Goal: Task Accomplishment & Management: Manage account settings

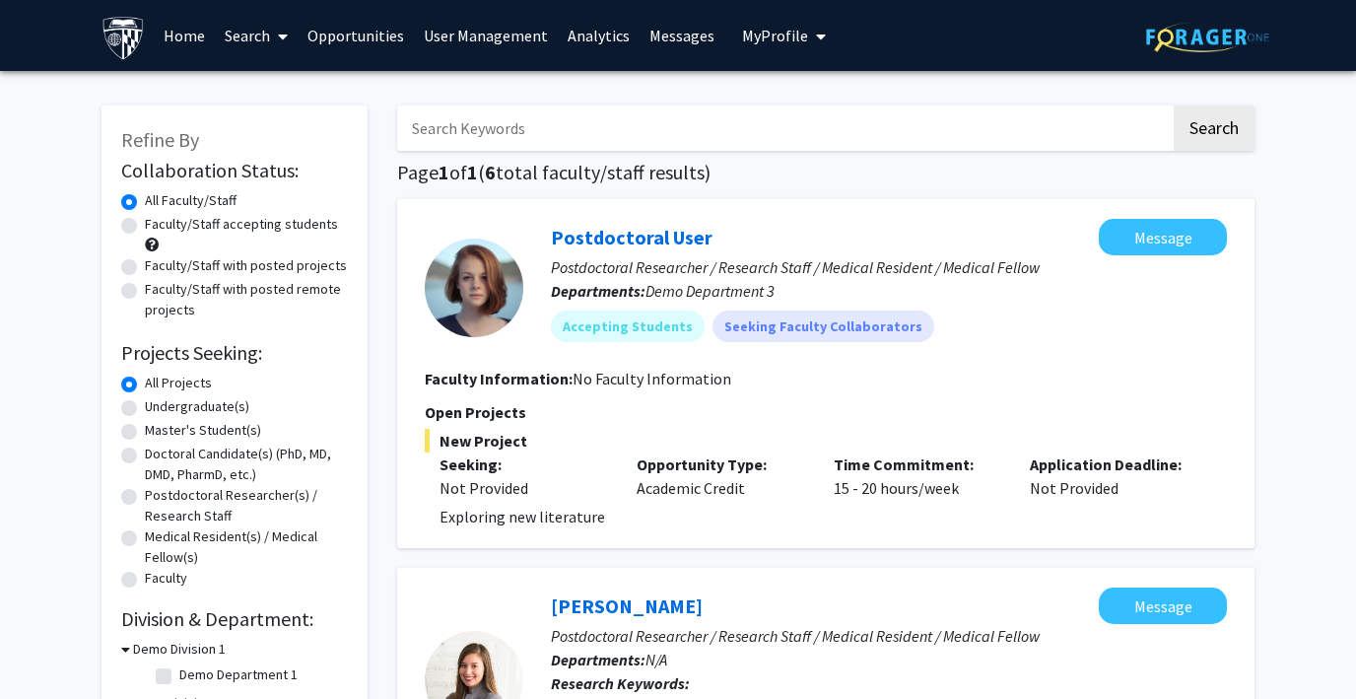
click at [763, 30] on span "My Profile" at bounding box center [775, 36] width 66 height 20
click at [756, 157] on link "Log Out" at bounding box center [844, 153] width 177 height 24
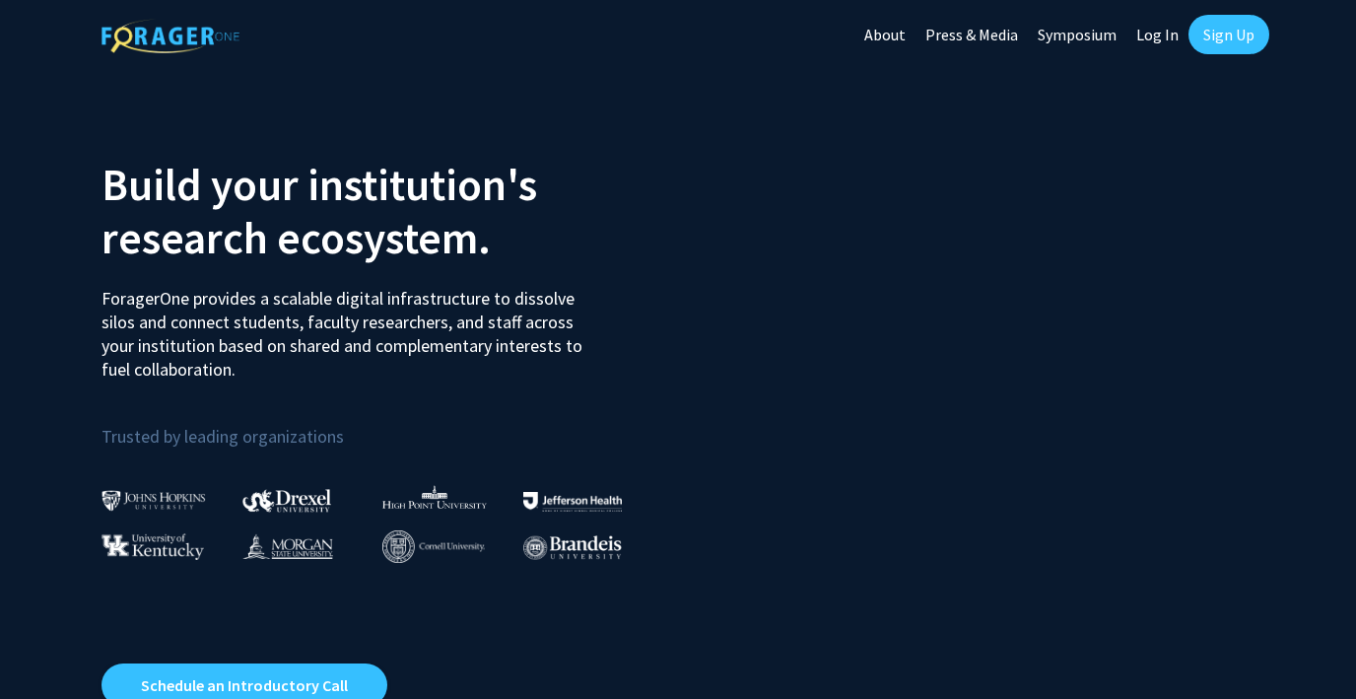
click at [1160, 30] on link "Log In" at bounding box center [1158, 34] width 62 height 69
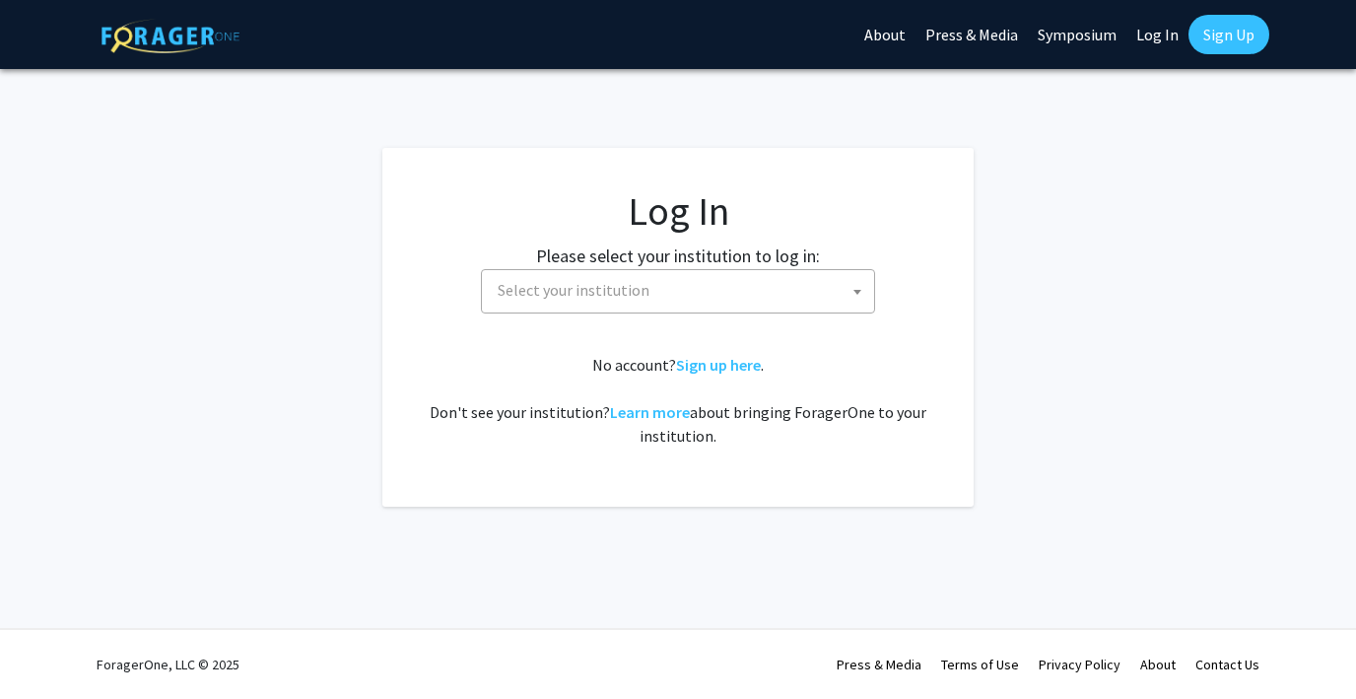
click at [714, 294] on span "Select your institution" at bounding box center [682, 290] width 384 height 40
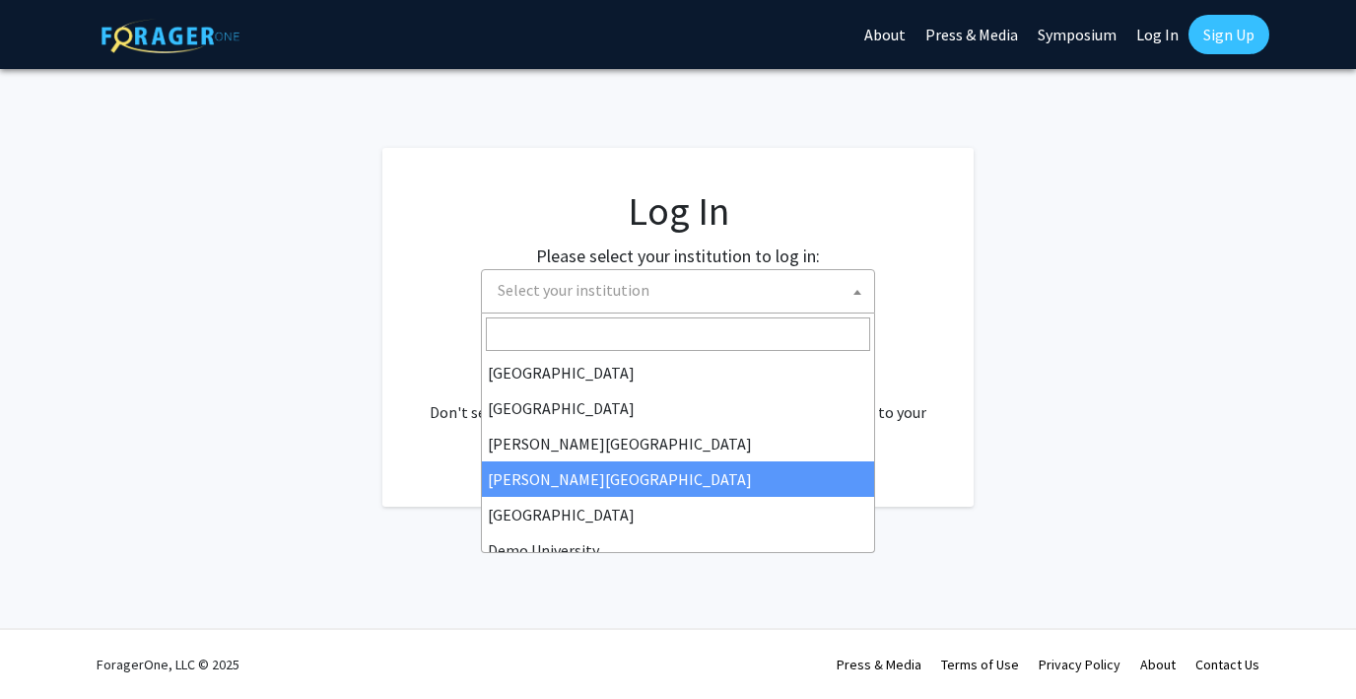
scroll to position [49, 0]
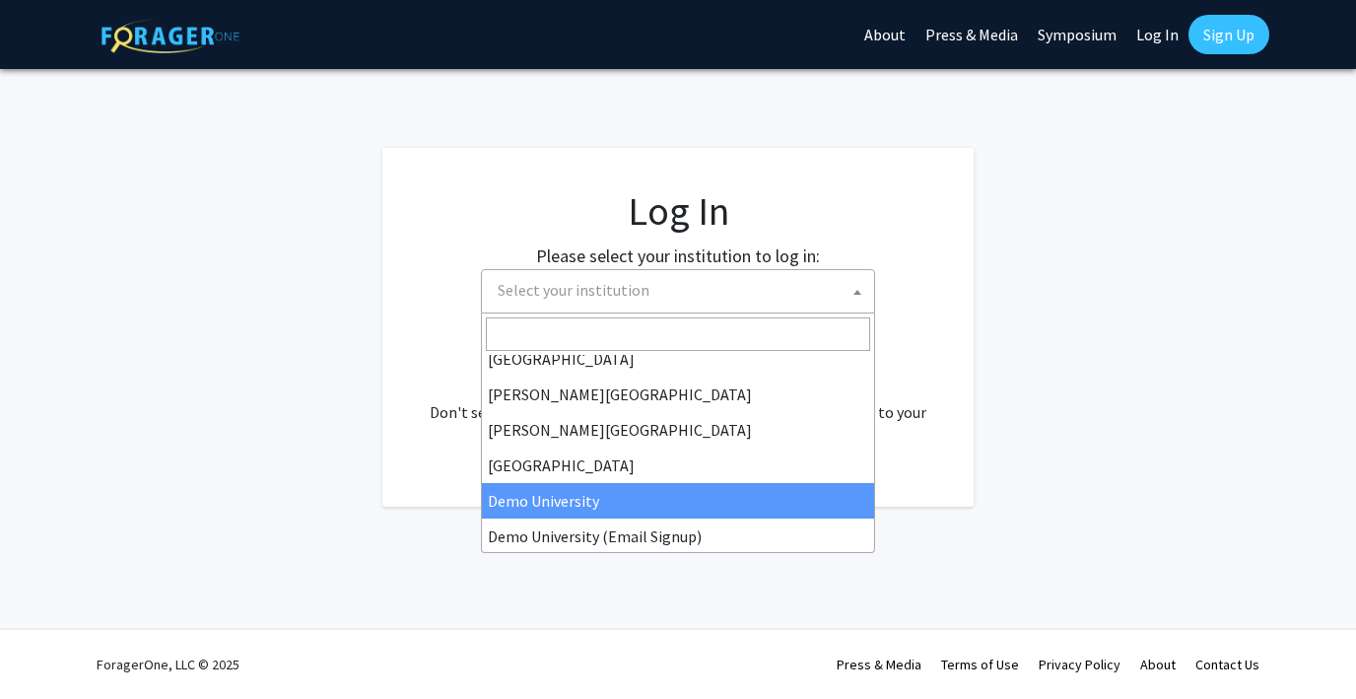
select select "8"
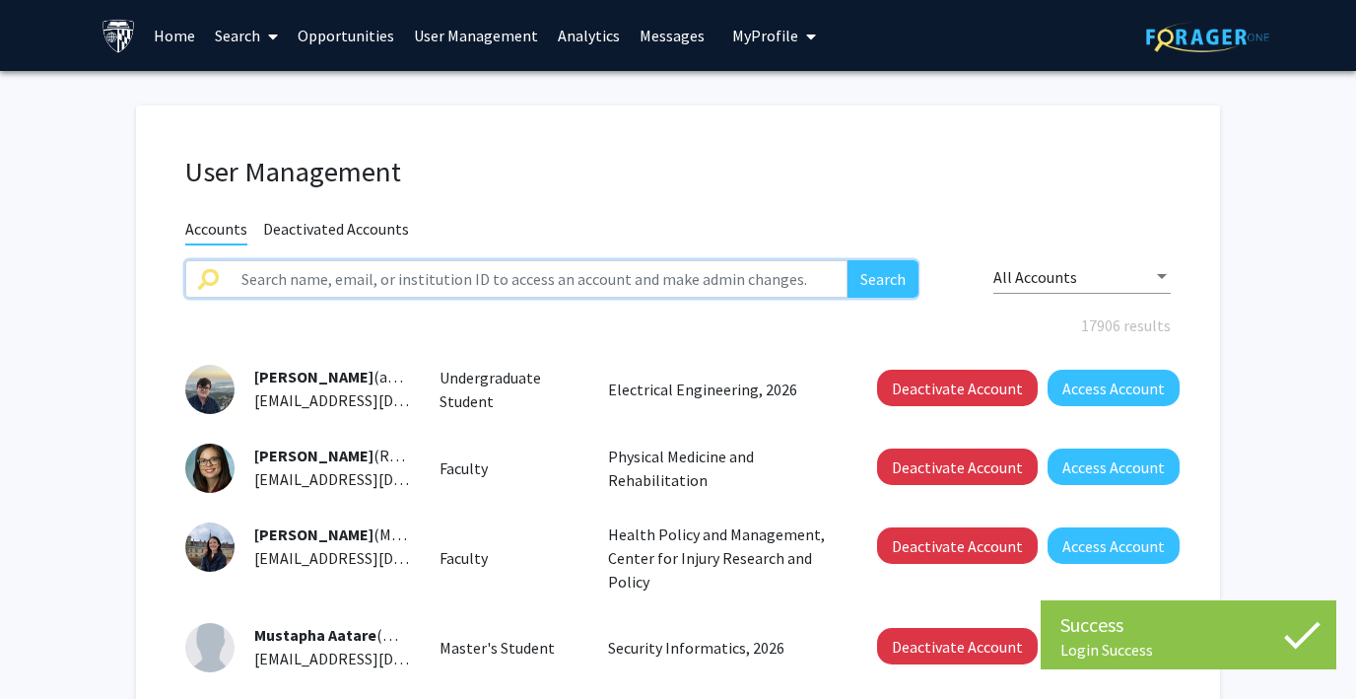
click at [415, 277] on input "text" at bounding box center [539, 278] width 618 height 37
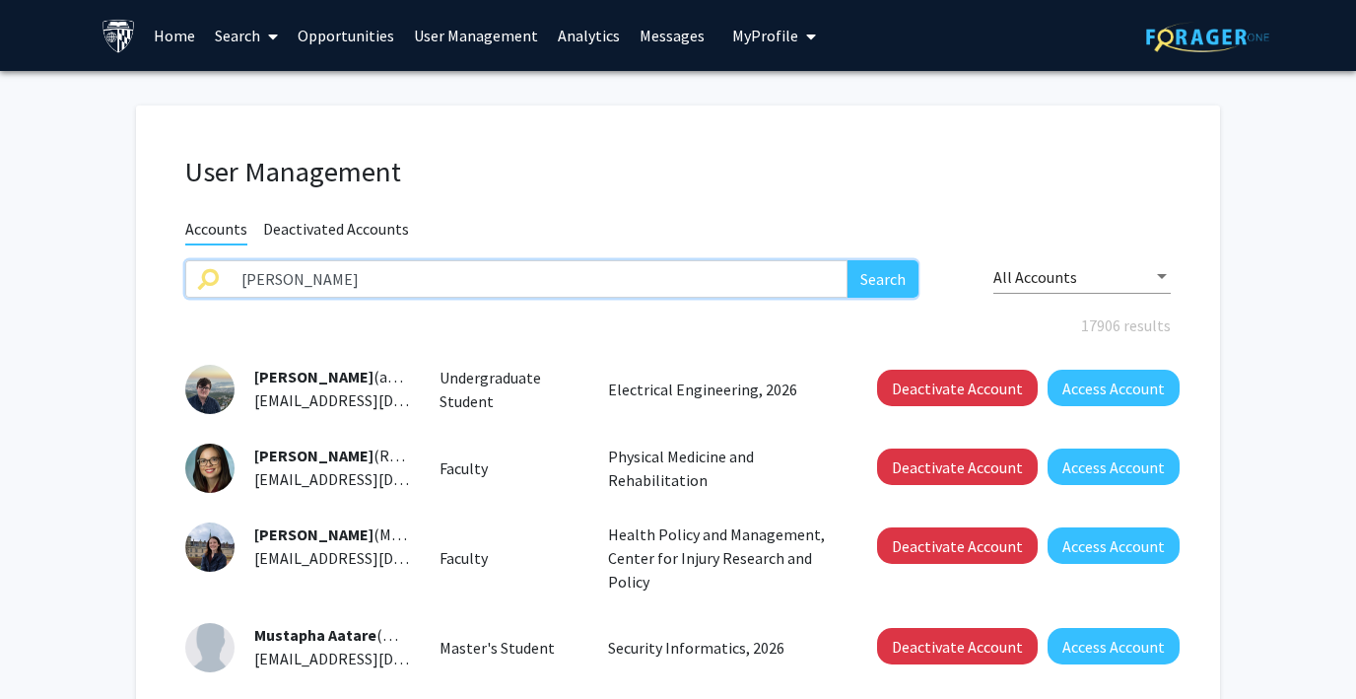
type input "[PERSON_NAME]"
click at [848, 260] on button "Search" at bounding box center [883, 278] width 71 height 37
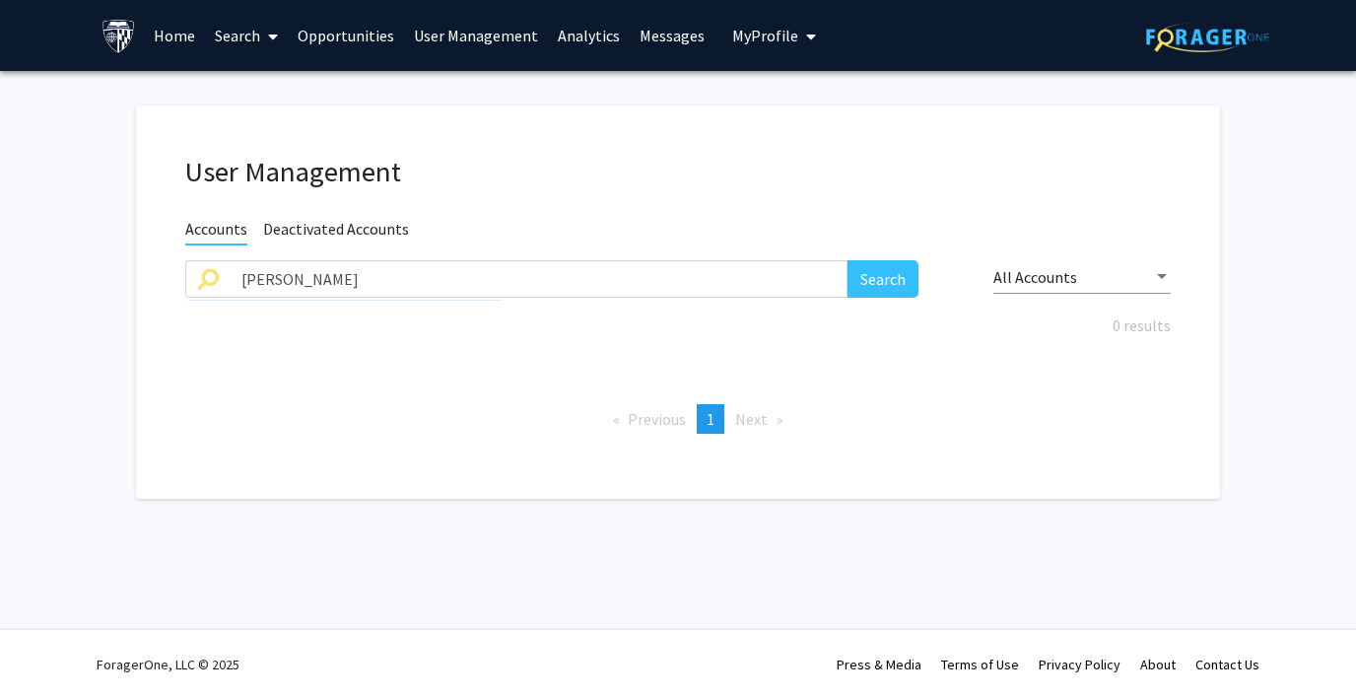
click at [323, 234] on span "Deactivated Accounts" at bounding box center [336, 231] width 146 height 25
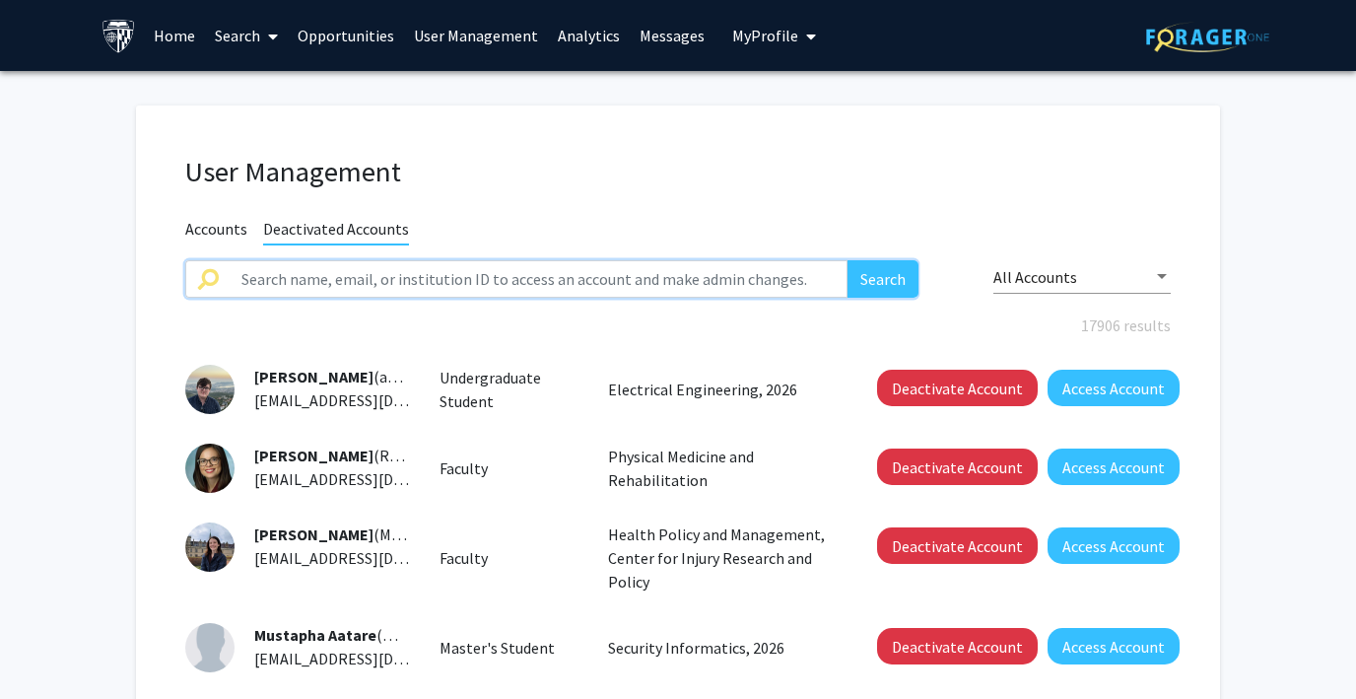
click at [327, 276] on input "text" at bounding box center [539, 278] width 618 height 37
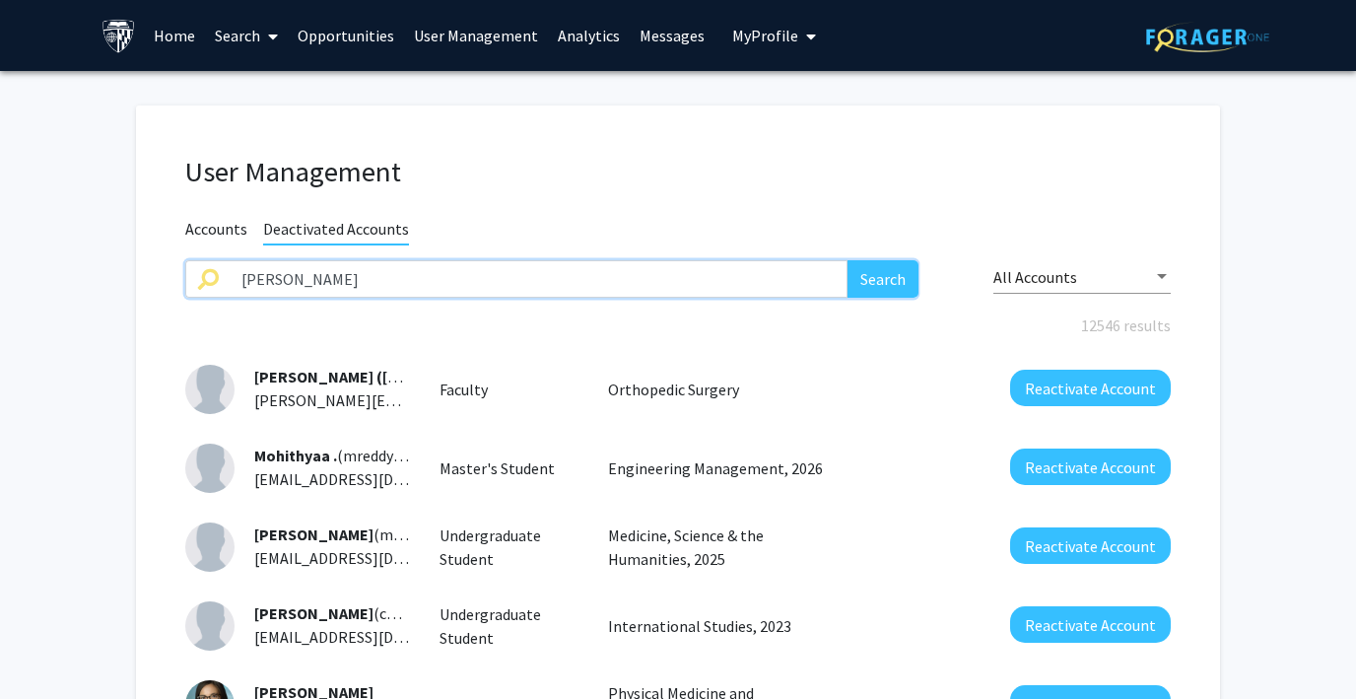
click at [848, 260] on button "Search" at bounding box center [883, 278] width 71 height 37
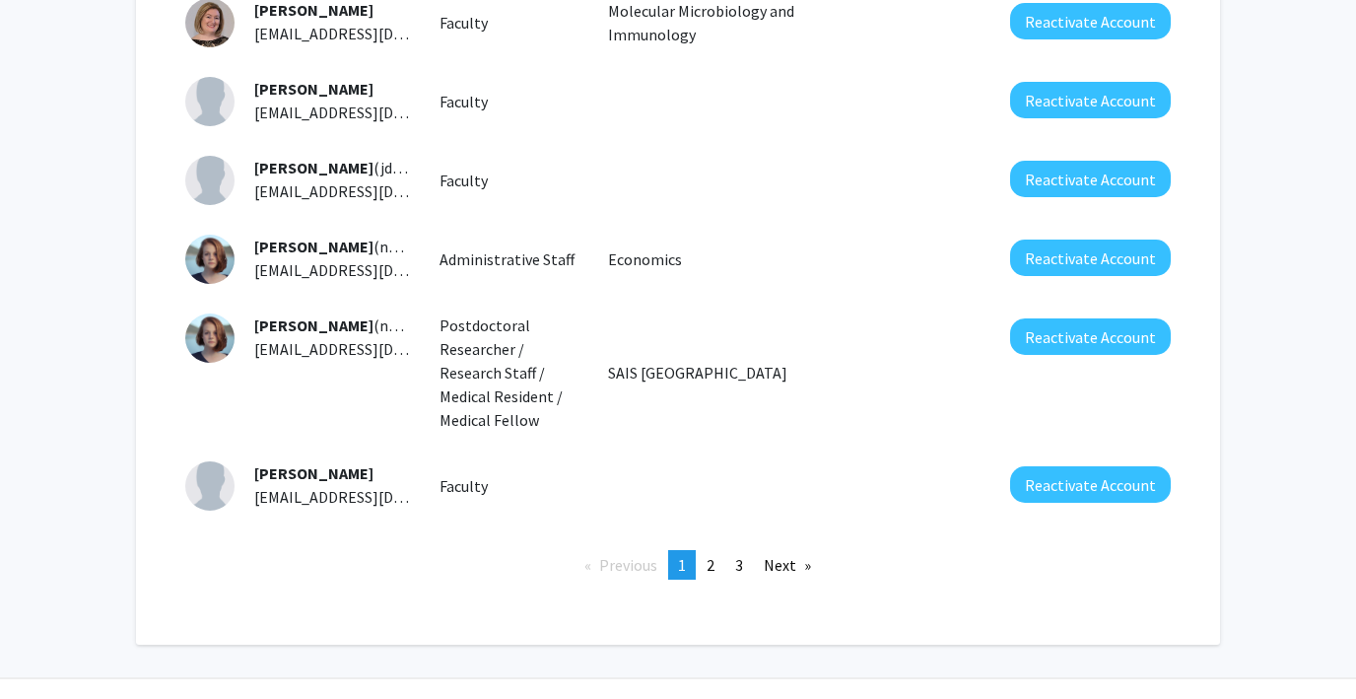
scroll to position [684, 0]
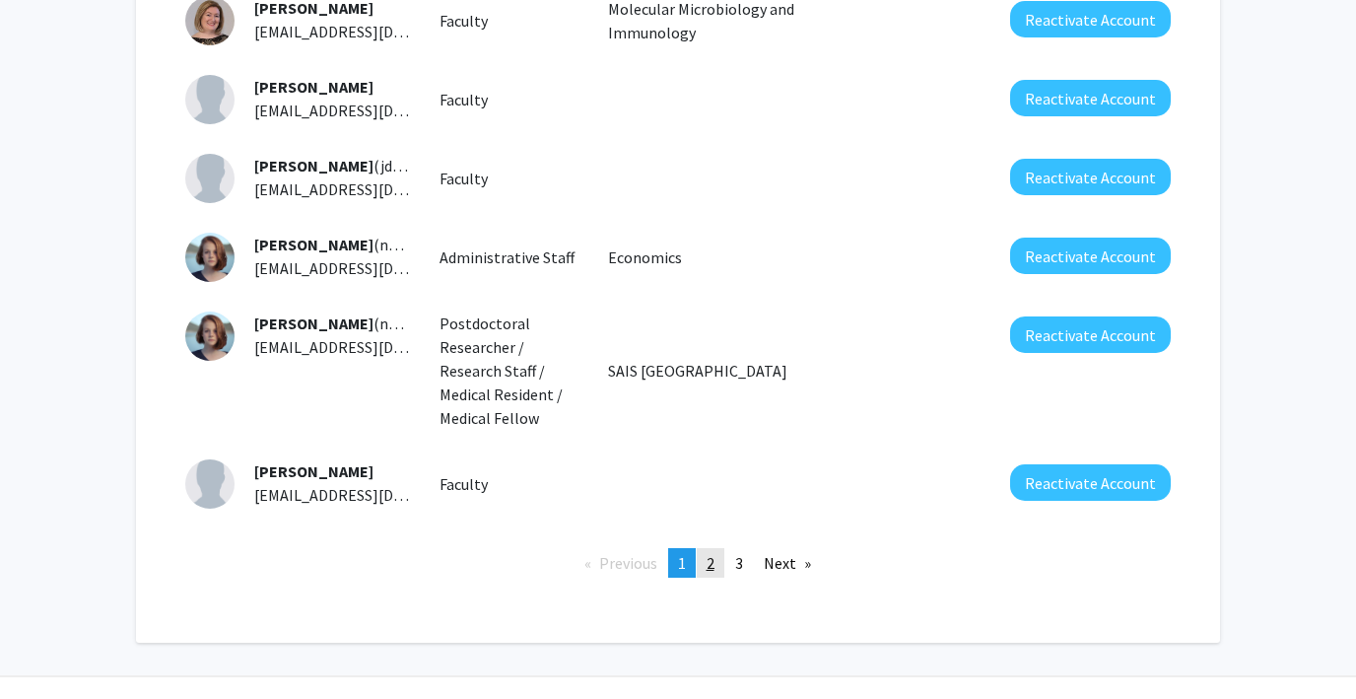
click at [707, 562] on span "2" at bounding box center [711, 563] width 8 height 20
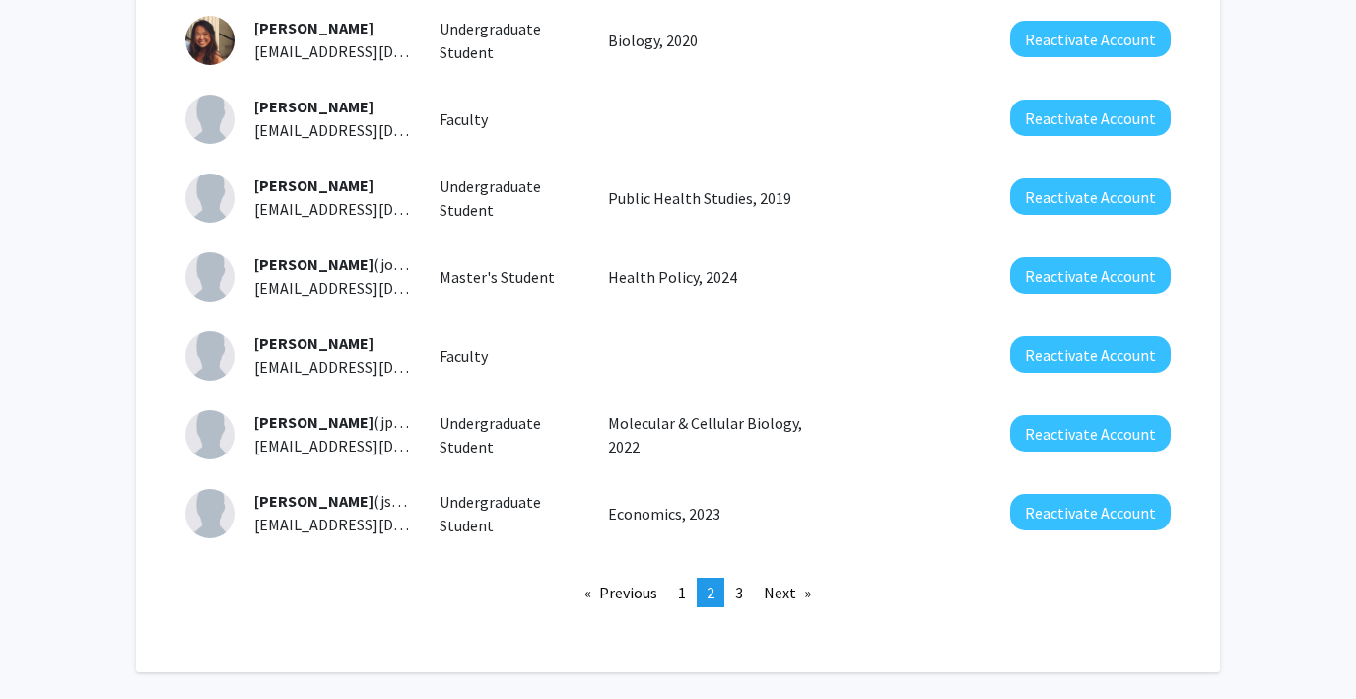
scroll to position [662, 0]
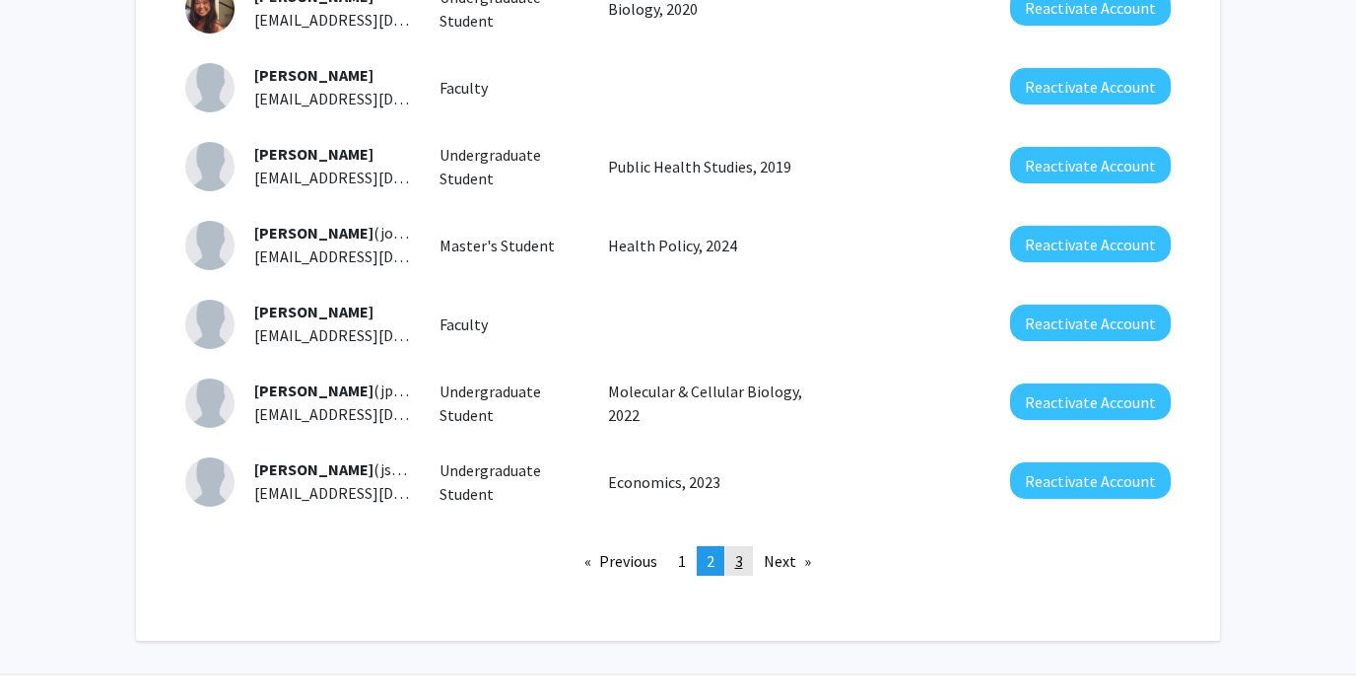
click at [737, 551] on span "3" at bounding box center [739, 561] width 8 height 20
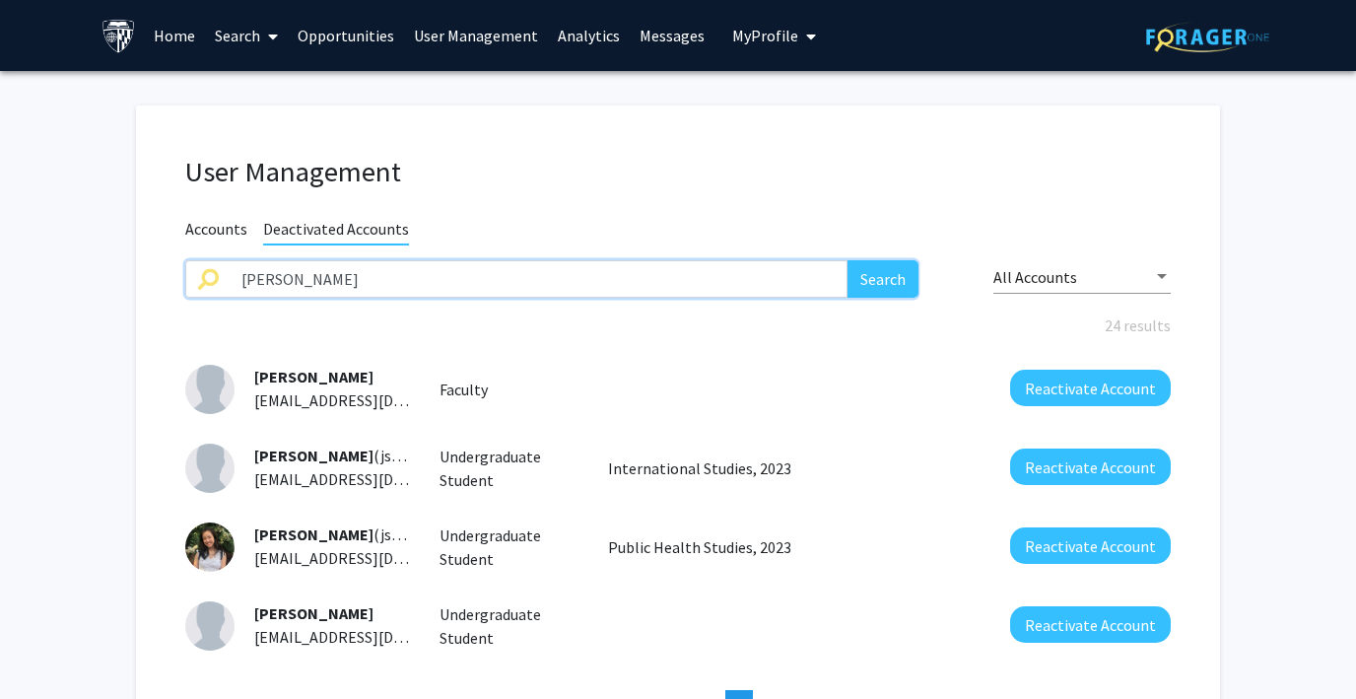
click at [379, 279] on input "[PERSON_NAME]" at bounding box center [539, 278] width 618 height 37
type input "[PERSON_NAME]"
click at [848, 260] on button "Search" at bounding box center [883, 278] width 71 height 37
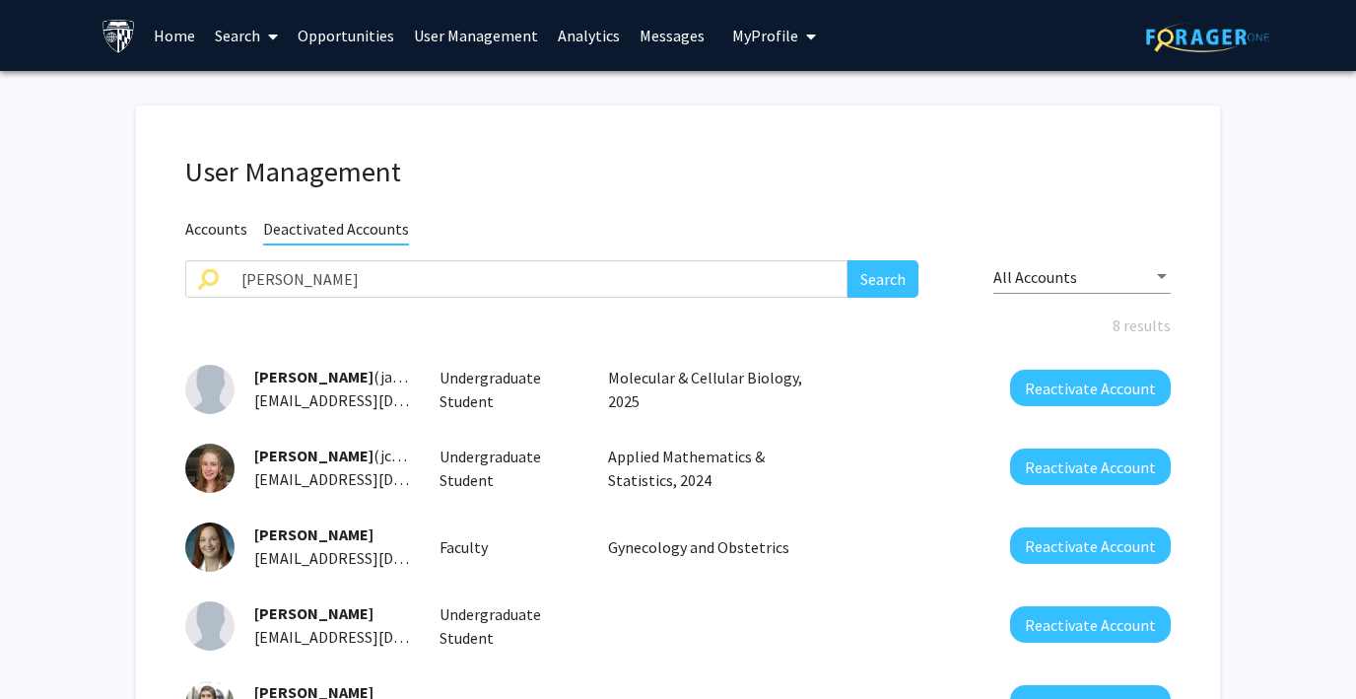
click at [201, 225] on span "Accounts" at bounding box center [216, 231] width 62 height 25
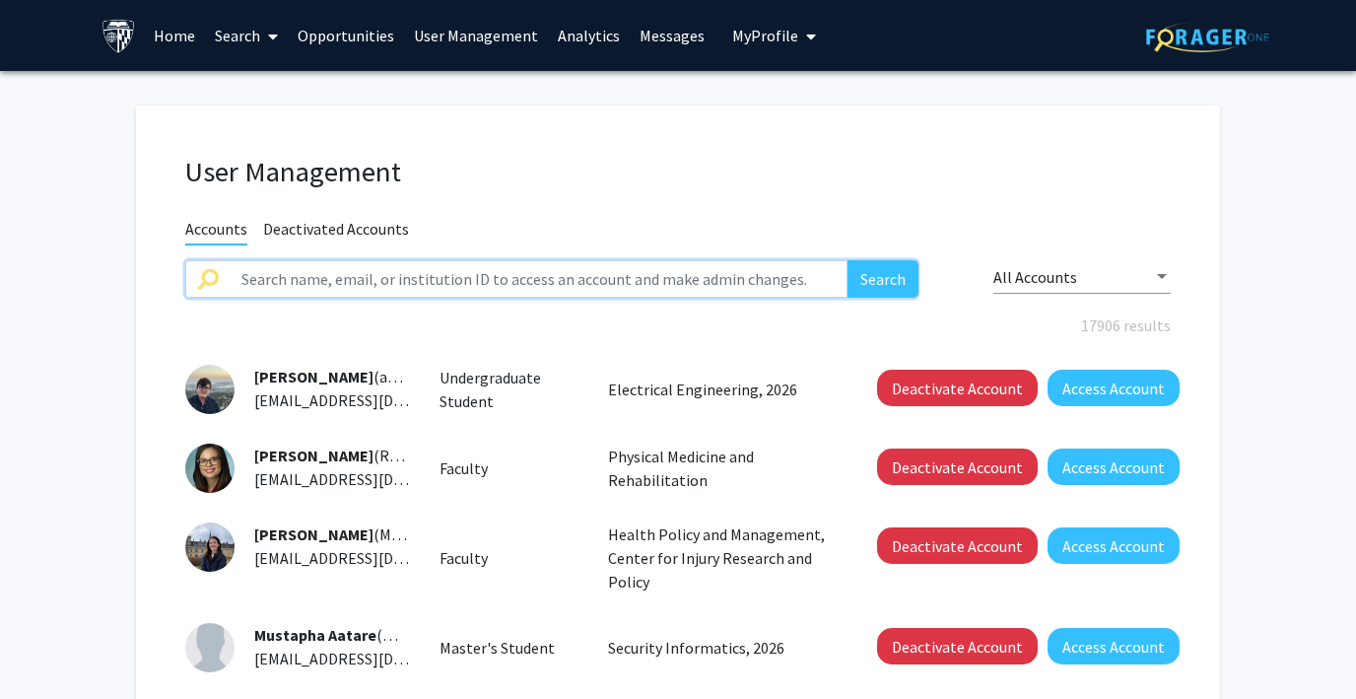
click at [319, 282] on input "text" at bounding box center [539, 278] width 618 height 37
type input "[PERSON_NAME]"
click at [848, 260] on button "Search" at bounding box center [883, 278] width 71 height 37
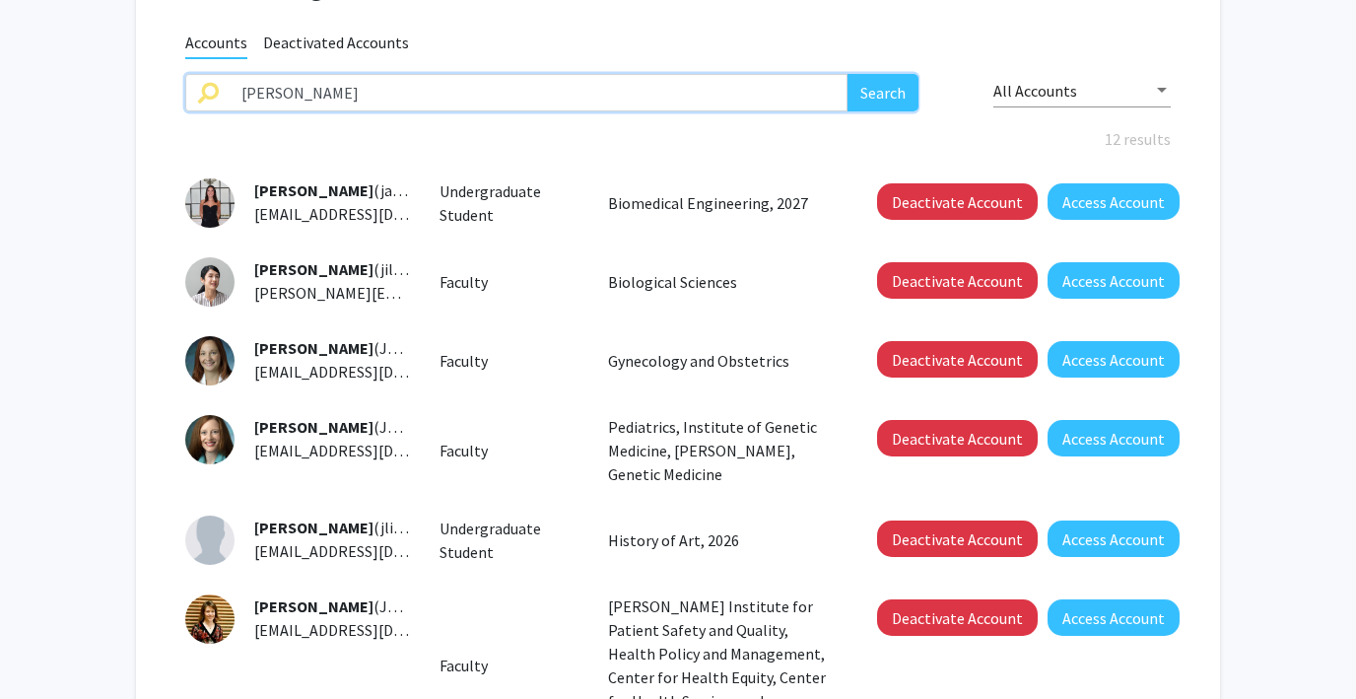
scroll to position [212, 0]
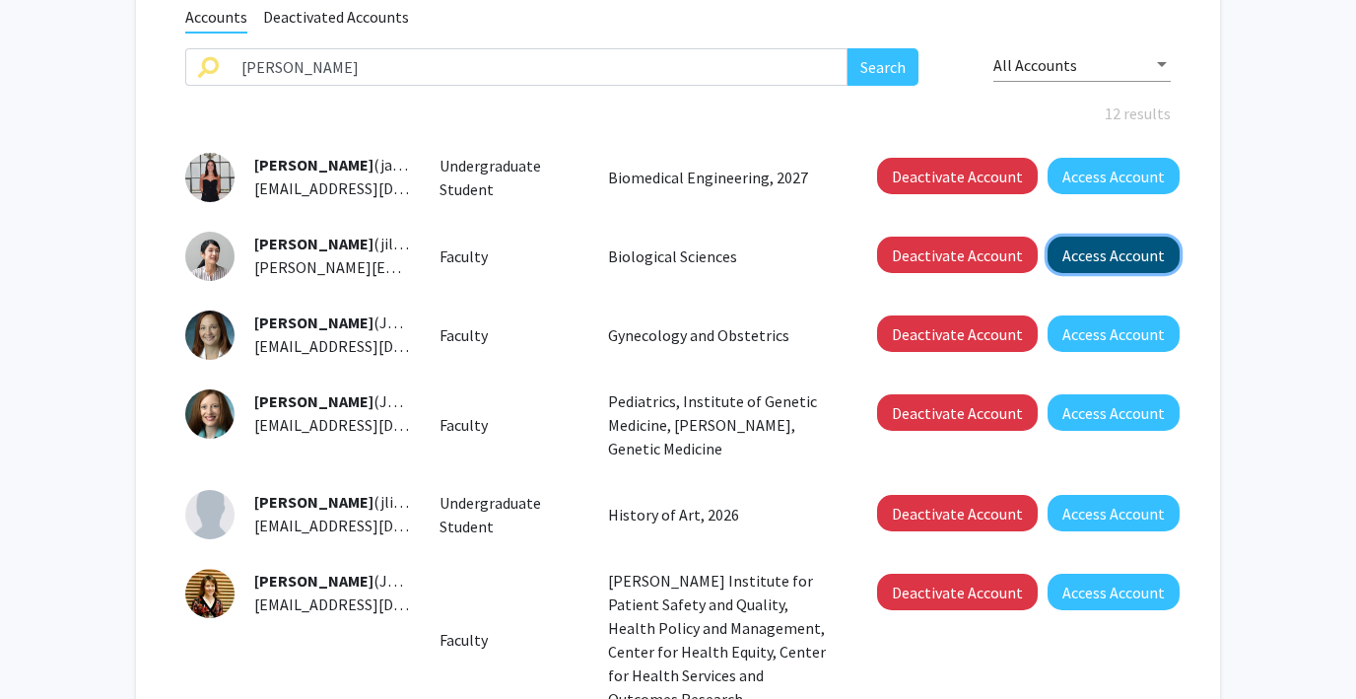
click at [1071, 249] on button "Access Account" at bounding box center [1114, 255] width 132 height 36
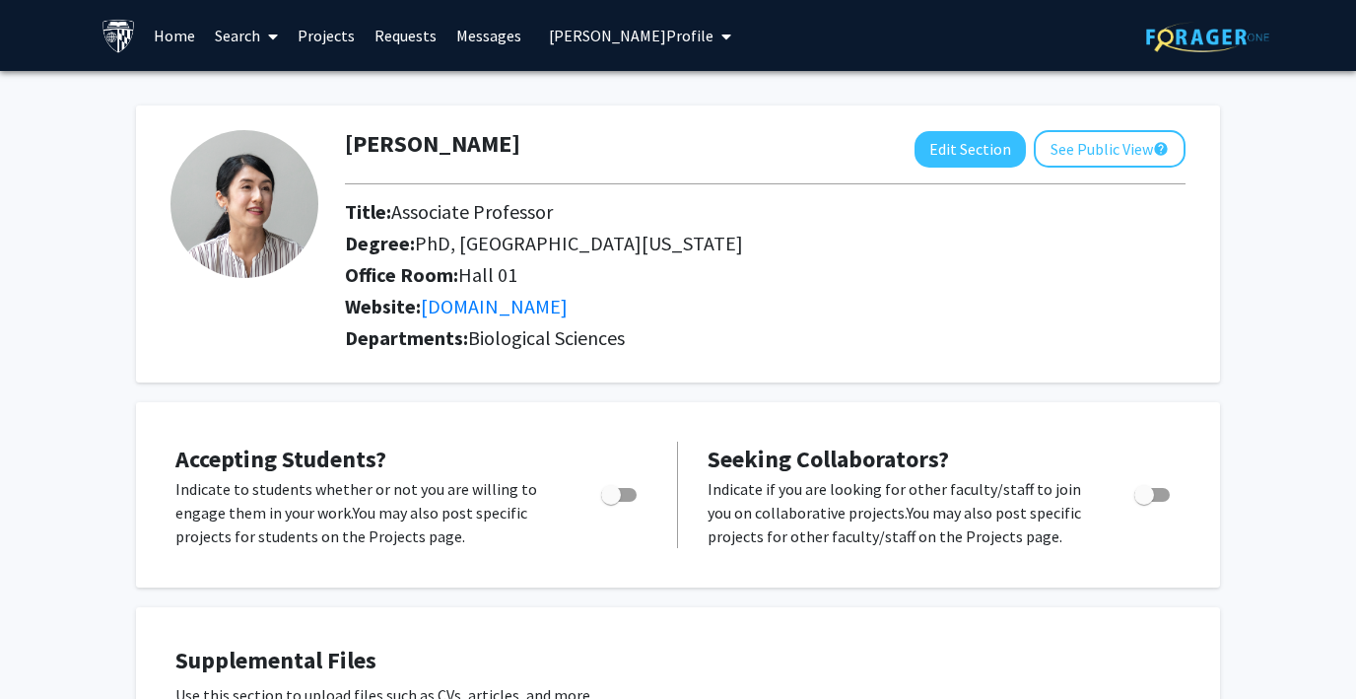
click at [572, 34] on span "[PERSON_NAME] Profile" at bounding box center [631, 36] width 165 height 20
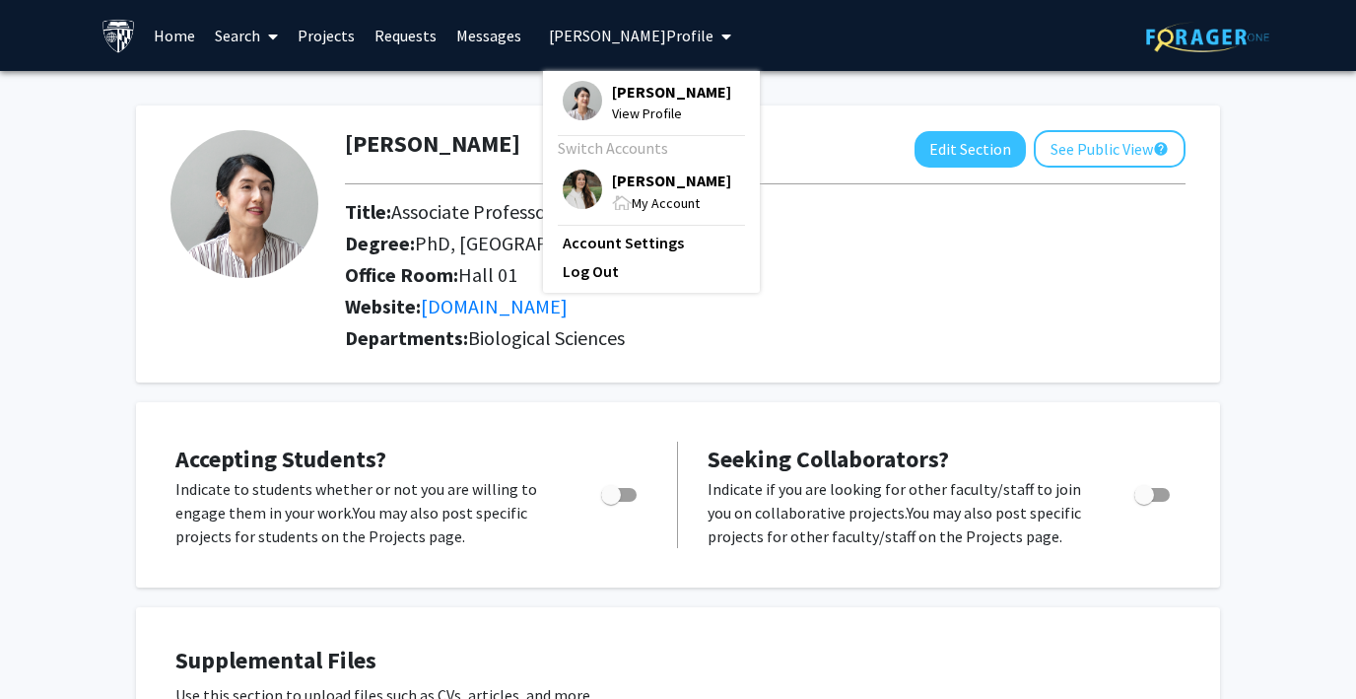
click at [572, 34] on span "[PERSON_NAME] Profile" at bounding box center [631, 36] width 165 height 20
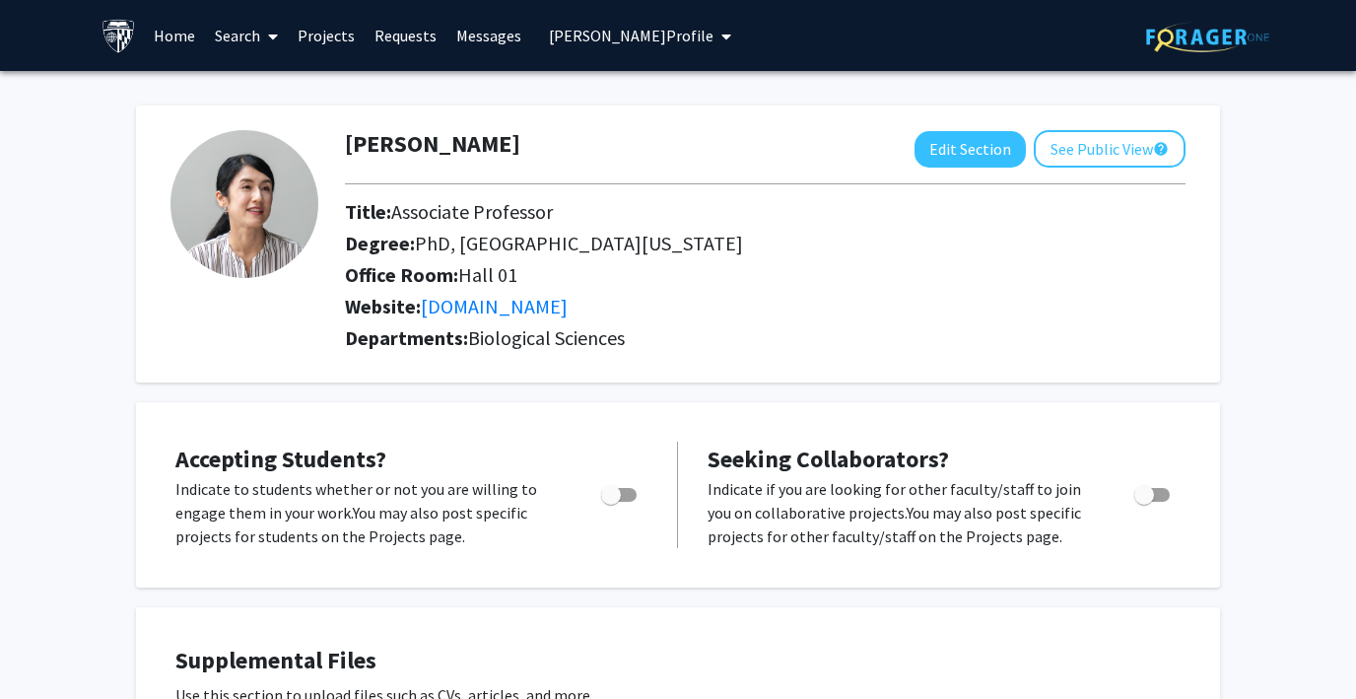
click at [234, 39] on link "Search" at bounding box center [246, 35] width 83 height 69
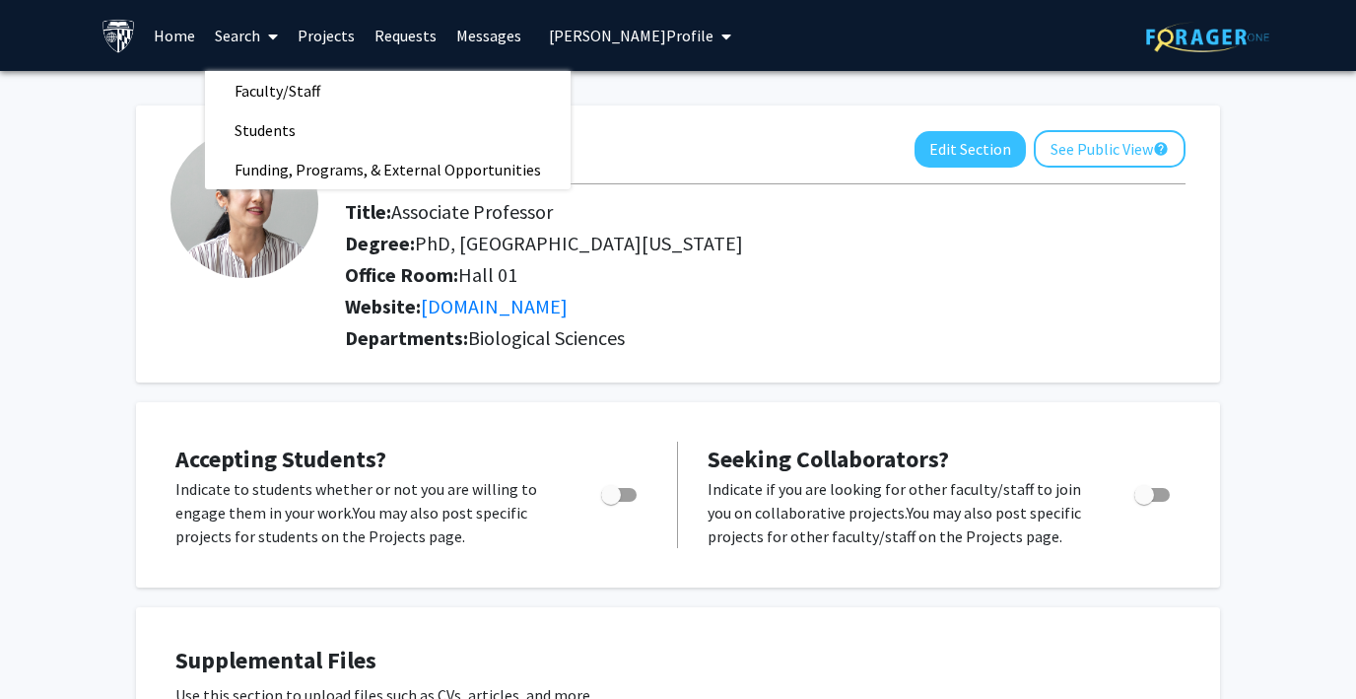
click at [234, 39] on link "Search" at bounding box center [246, 35] width 83 height 69
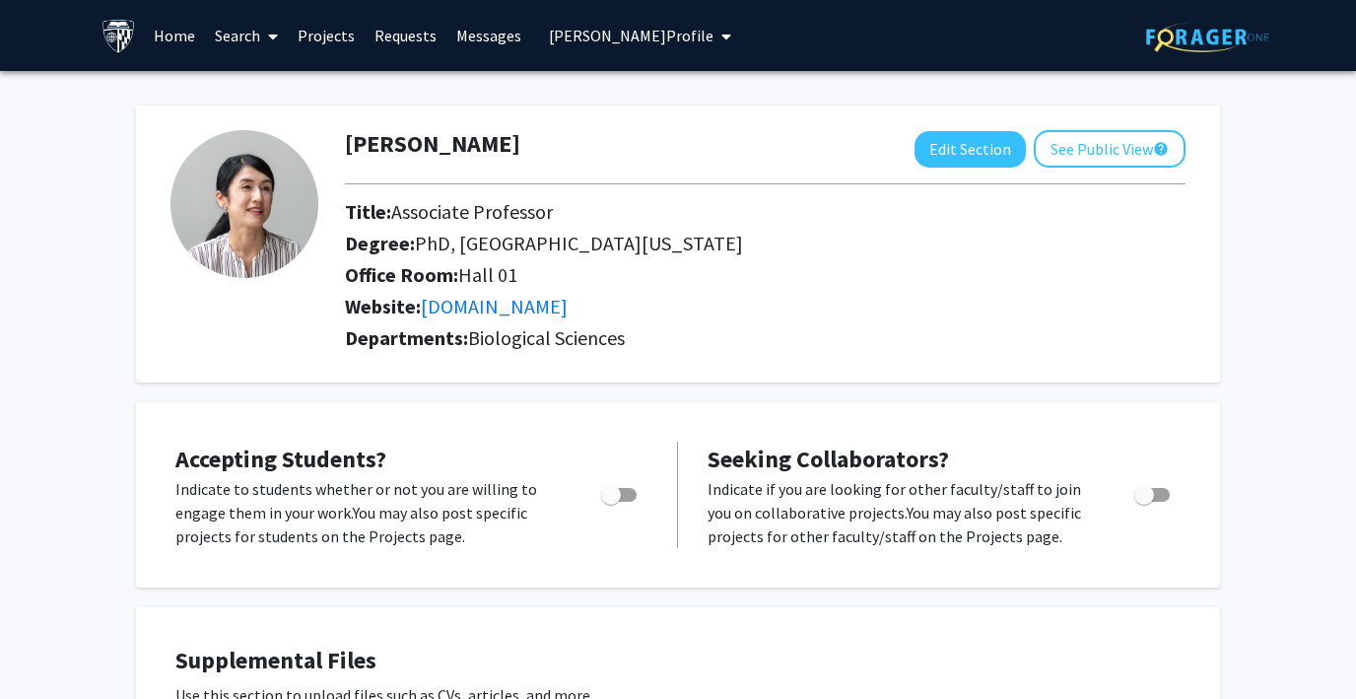
click at [234, 39] on link "Search" at bounding box center [246, 35] width 83 height 69
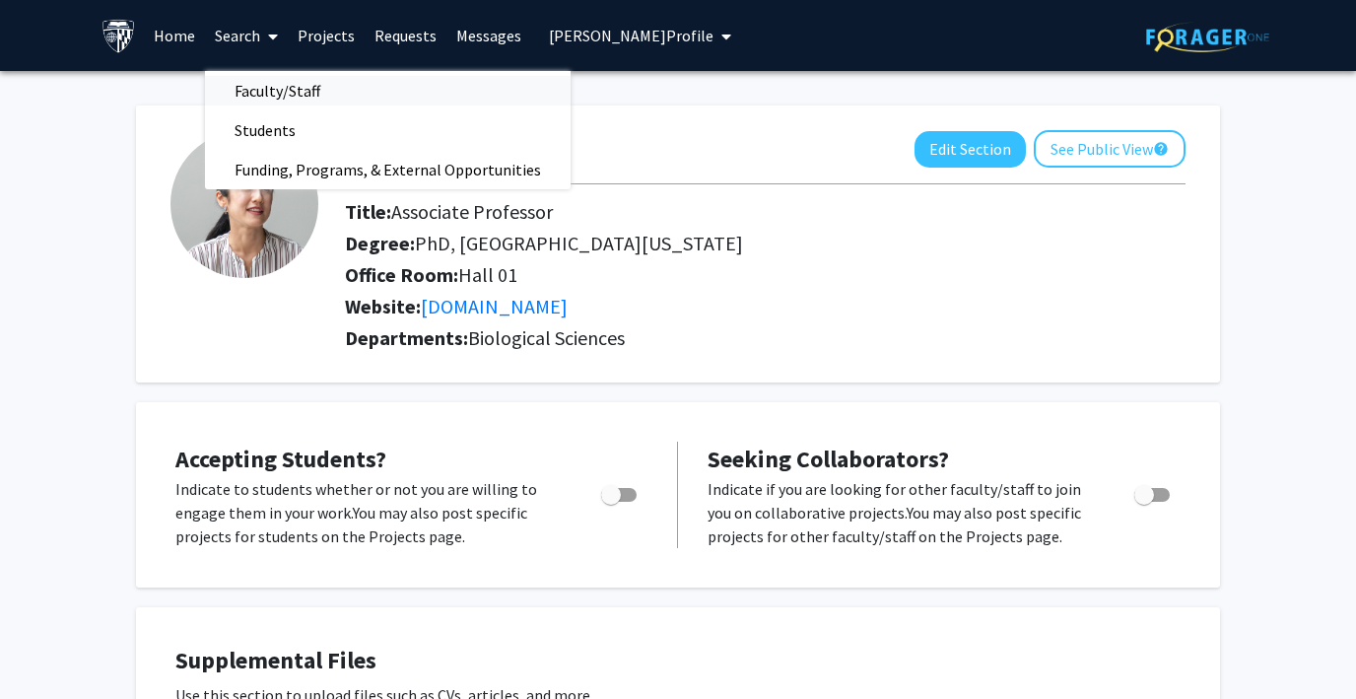
click at [260, 90] on span "Faculty/Staff" at bounding box center [277, 90] width 145 height 39
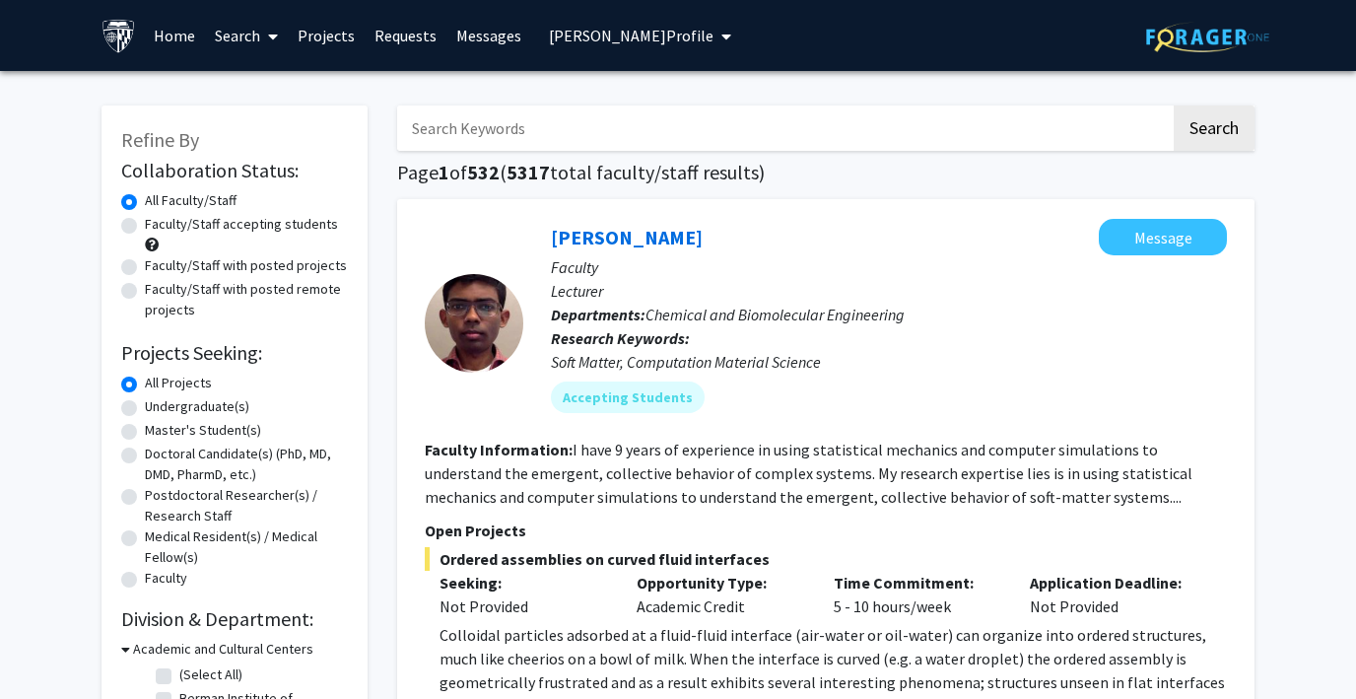
click at [582, 34] on span "[PERSON_NAME] Profile" at bounding box center [631, 36] width 165 height 20
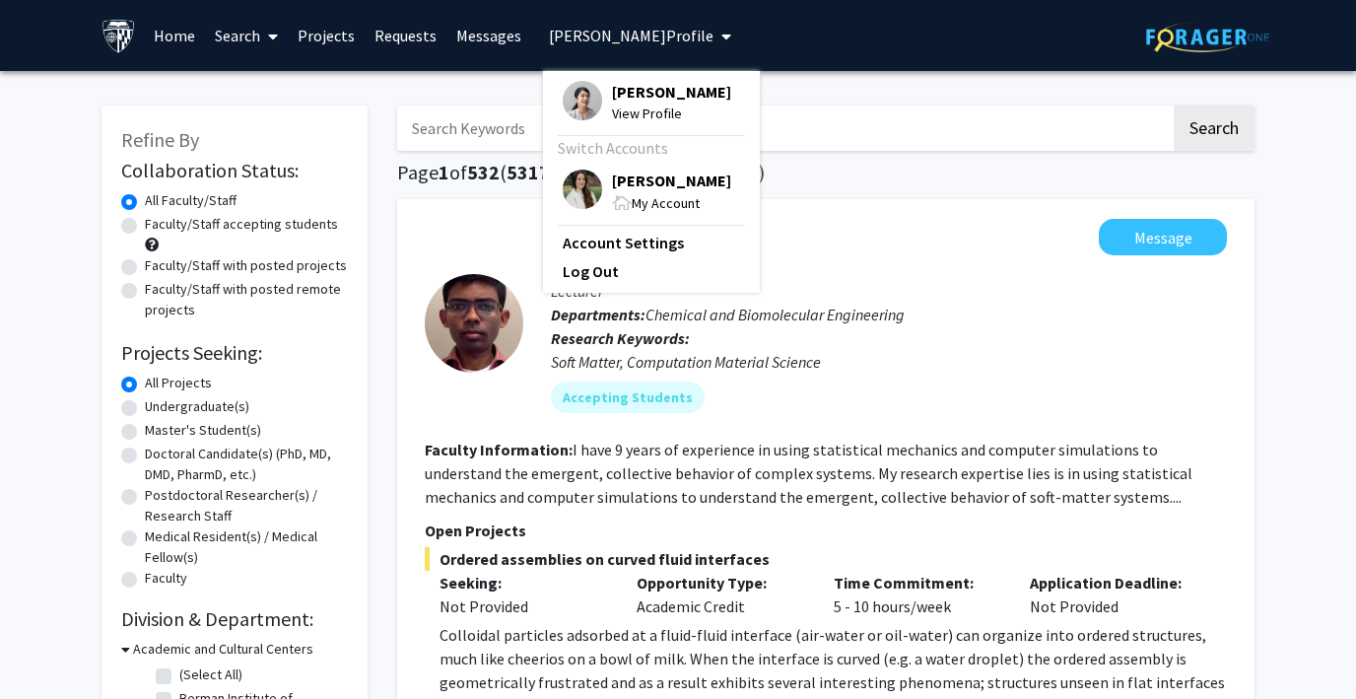
click at [578, 193] on img at bounding box center [582, 189] width 39 height 39
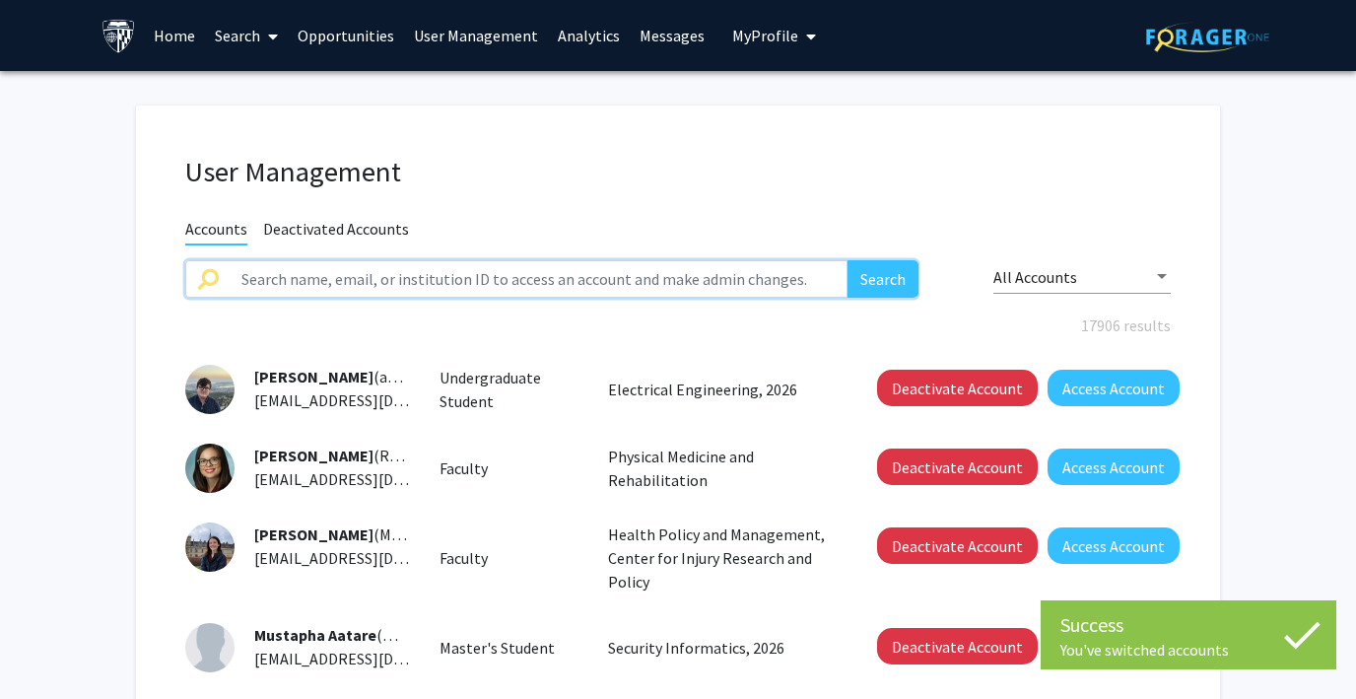
click at [400, 280] on input "text" at bounding box center [539, 278] width 618 height 37
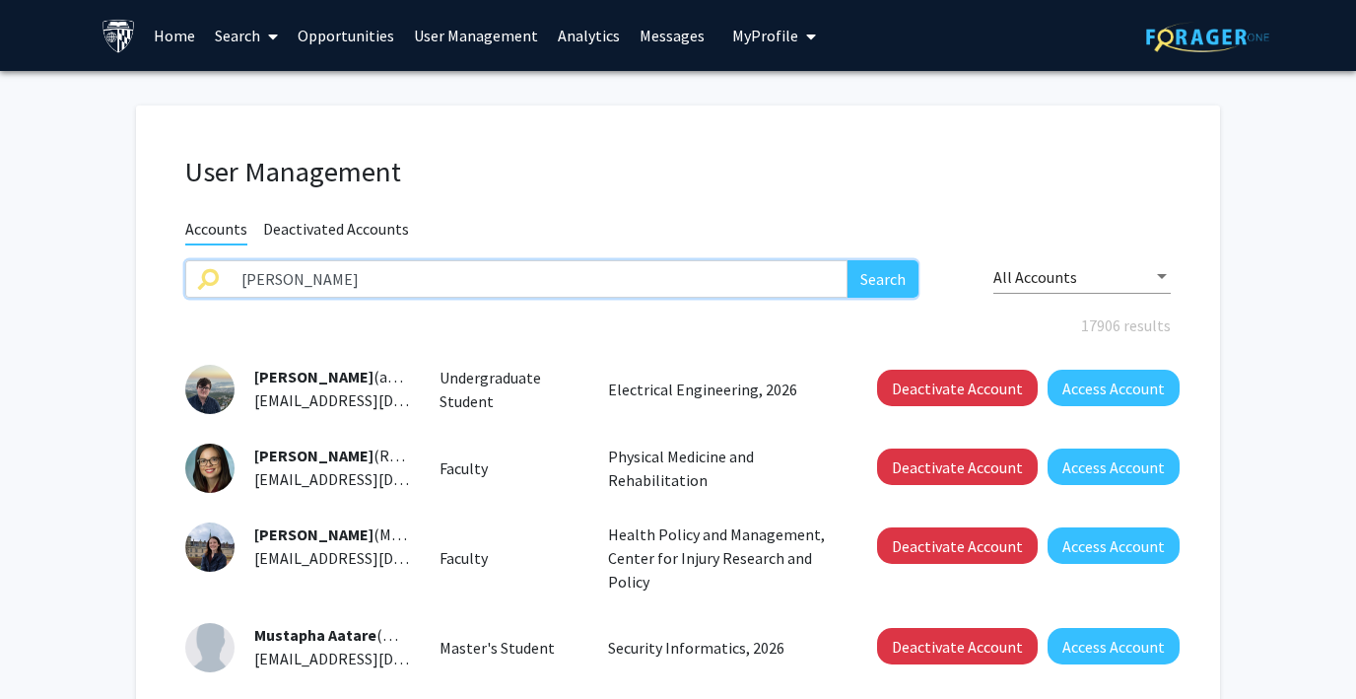
type input "[PERSON_NAME]"
click at [848, 260] on button "Search" at bounding box center [883, 278] width 71 height 37
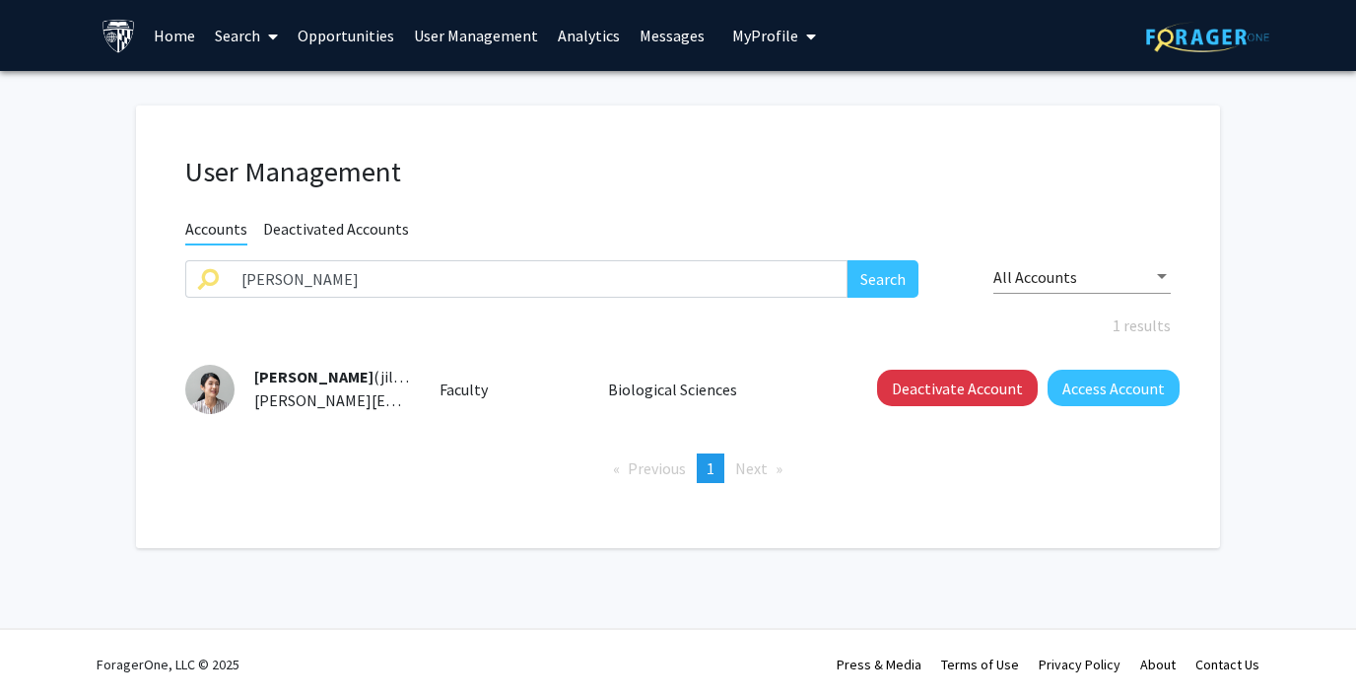
click at [754, 36] on span "My Profile" at bounding box center [765, 36] width 66 height 20
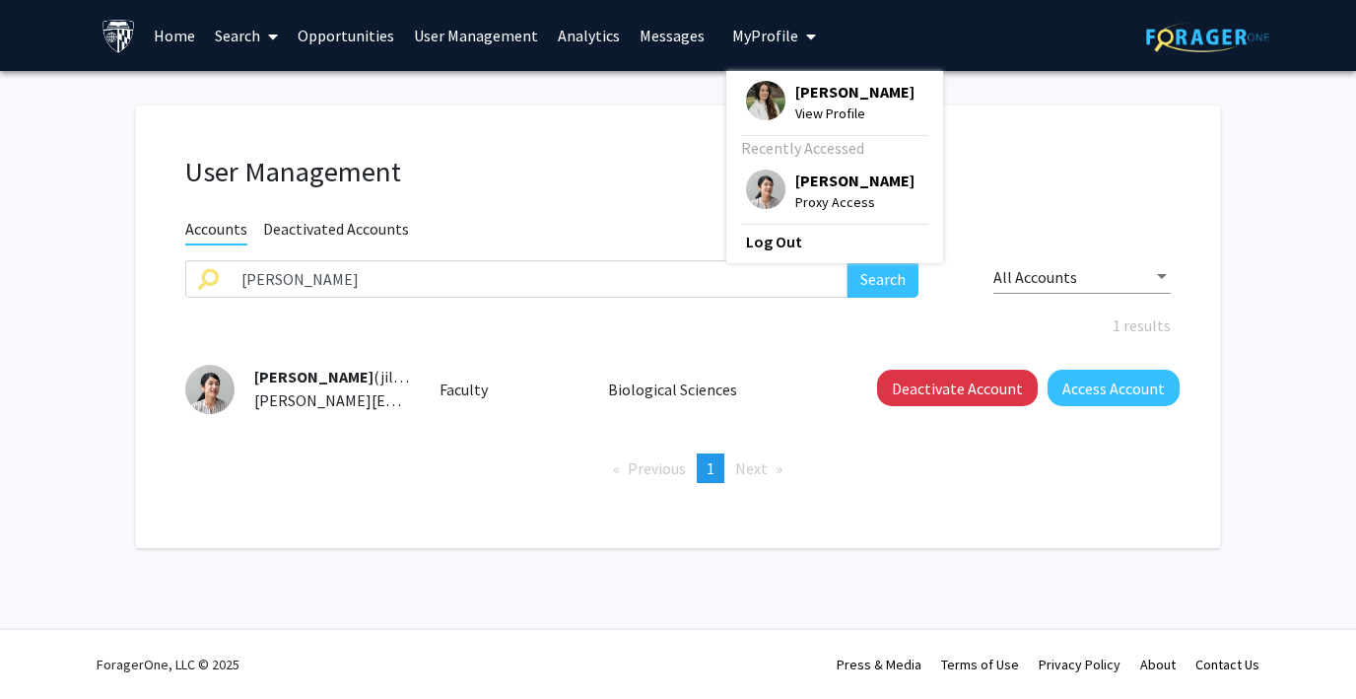
click at [754, 36] on span "My Profile" at bounding box center [765, 36] width 66 height 20
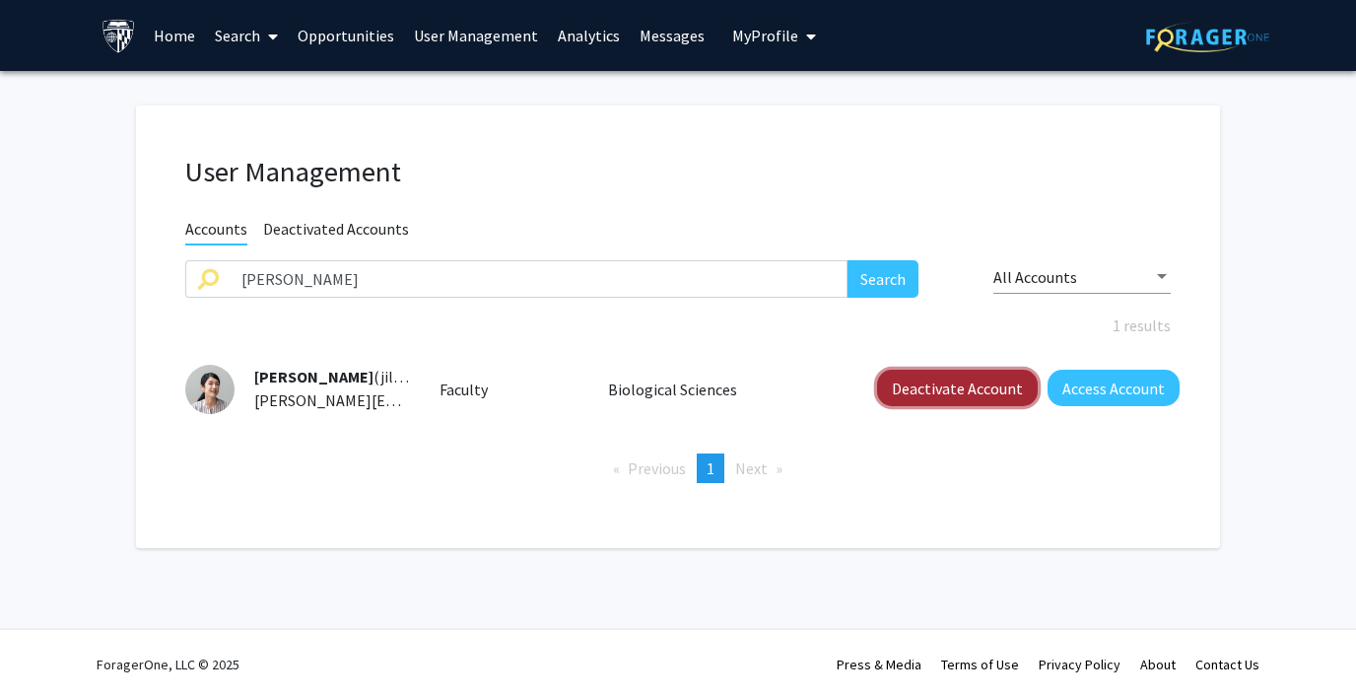
click at [925, 378] on button "Deactivate Account" at bounding box center [957, 388] width 161 height 36
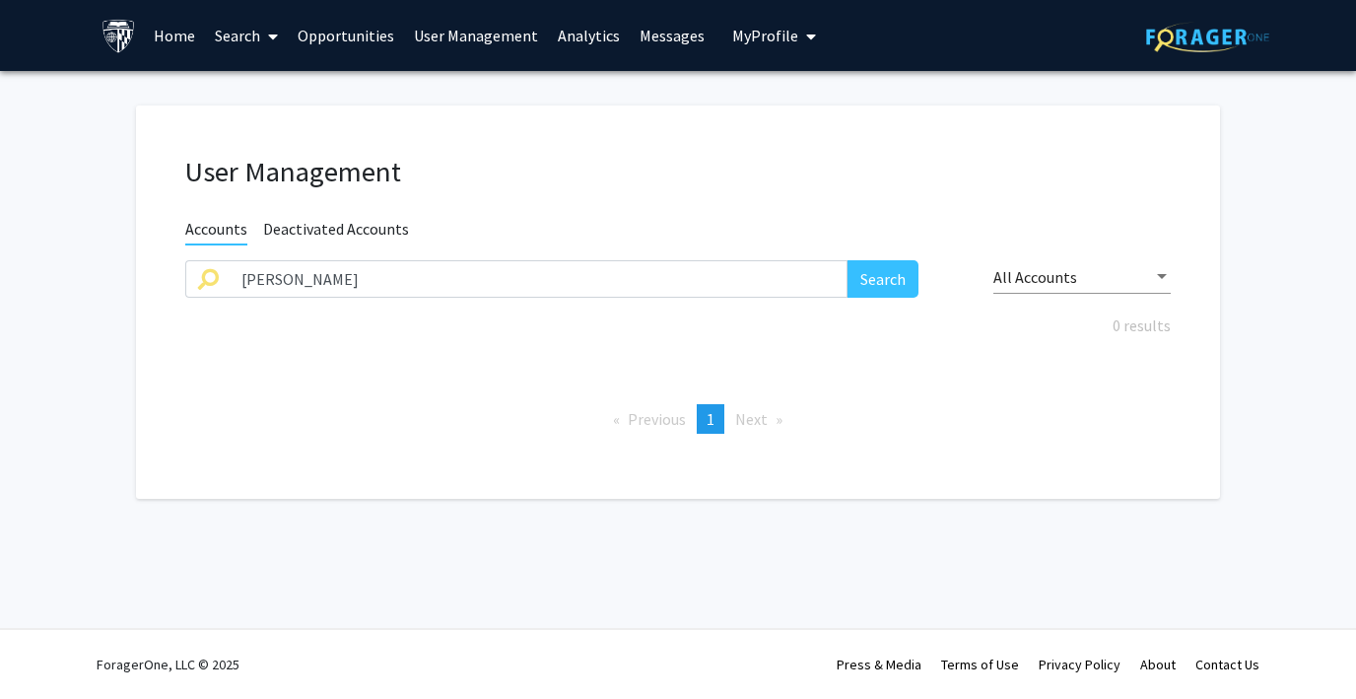
click at [303, 221] on span "Deactivated Accounts" at bounding box center [336, 231] width 146 height 25
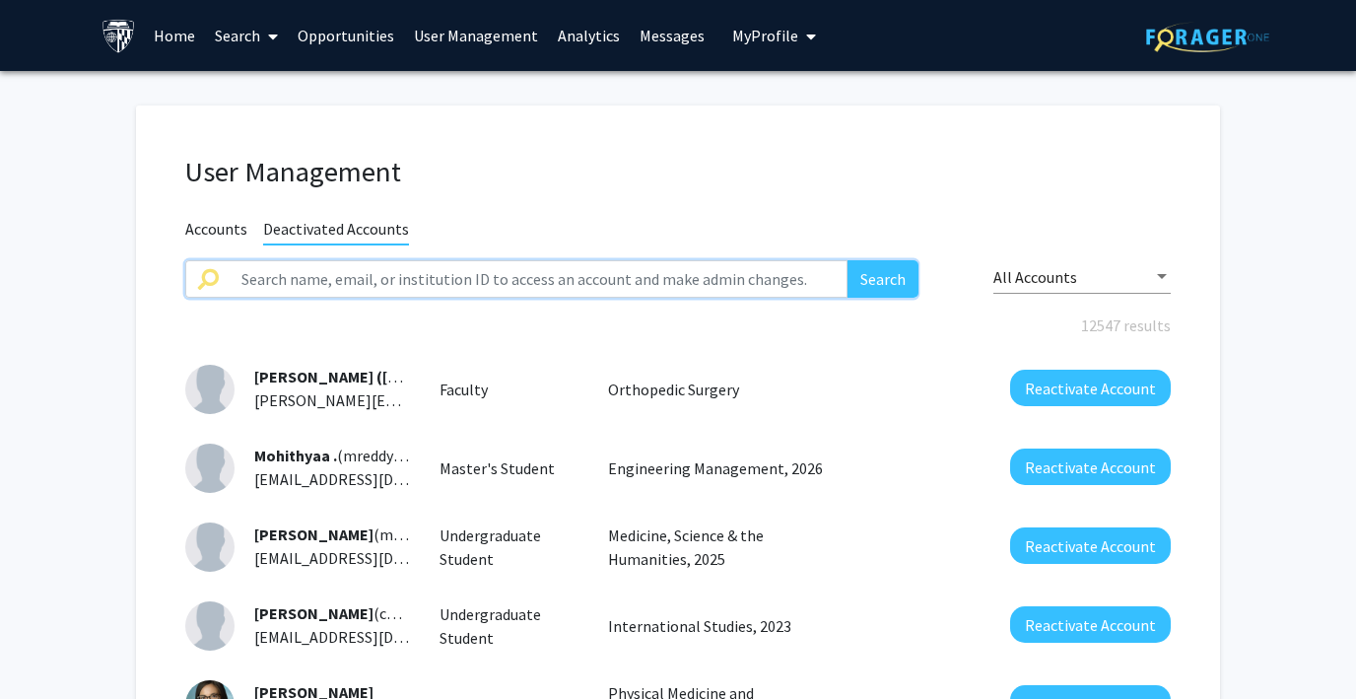
click at [419, 282] on input "text" at bounding box center [539, 278] width 618 height 37
type input "[PERSON_NAME]"
click at [848, 260] on button "Search" at bounding box center [883, 278] width 71 height 37
